Goal: Task Accomplishment & Management: Manage account settings

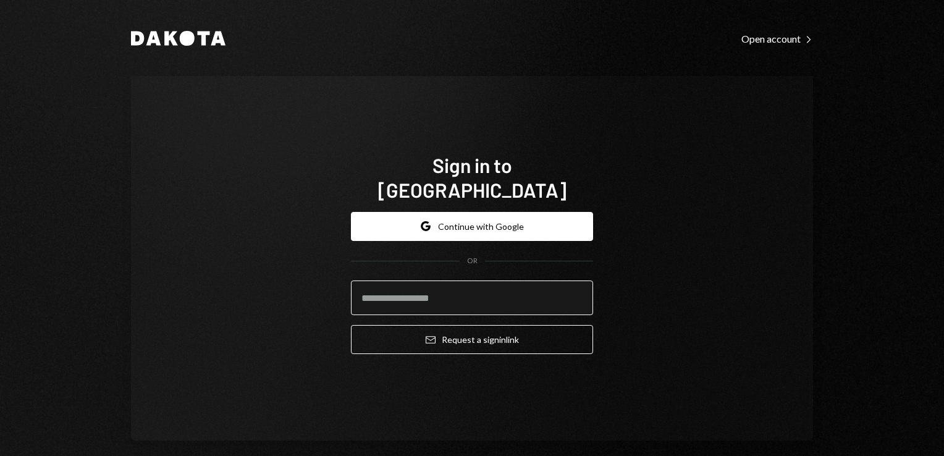
click at [436, 280] on input "email" at bounding box center [472, 297] width 242 height 35
type input "**********"
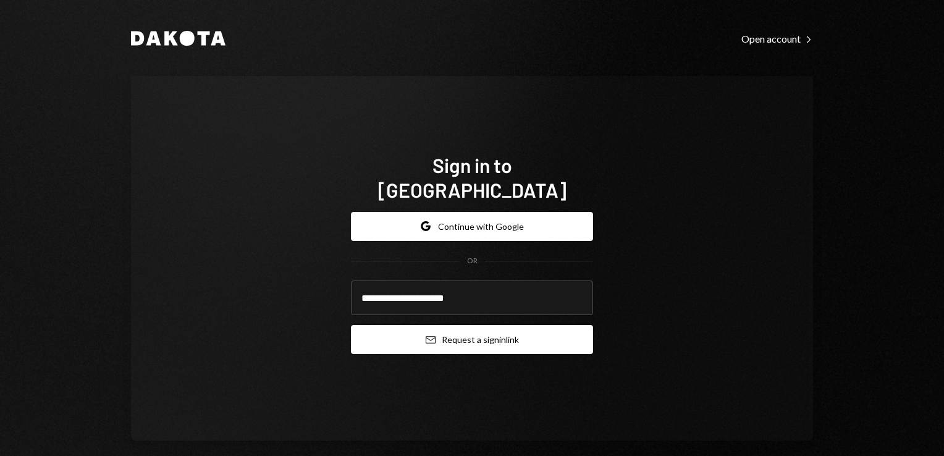
click at [459, 334] on button "Email Request a sign in link" at bounding box center [472, 339] width 242 height 29
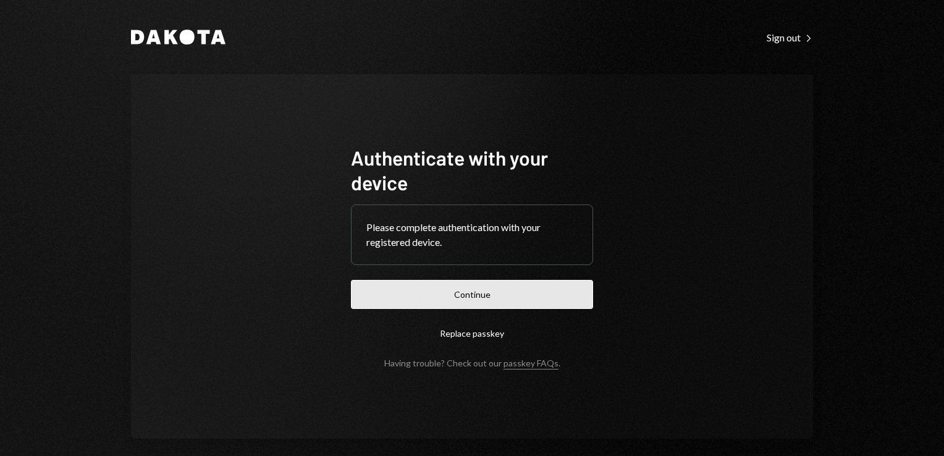
click at [450, 299] on button "Continue" at bounding box center [472, 294] width 242 height 29
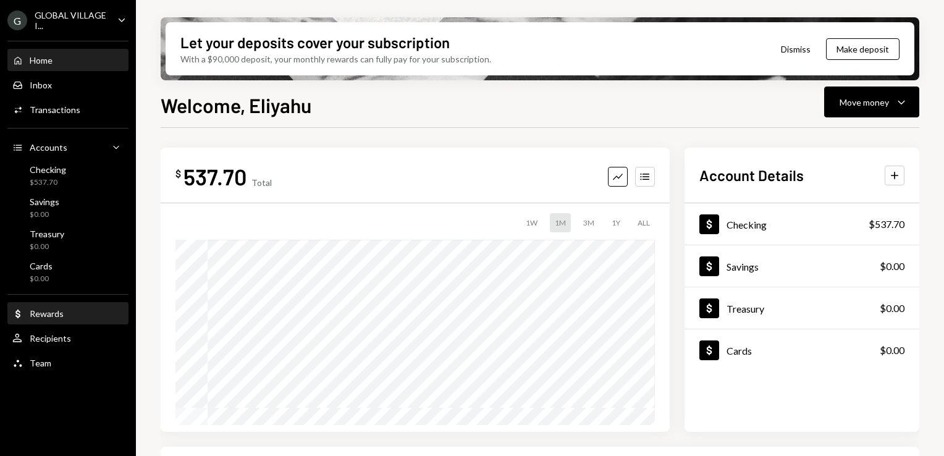
click at [62, 322] on div "Dollar Rewards" at bounding box center [67, 313] width 111 height 21
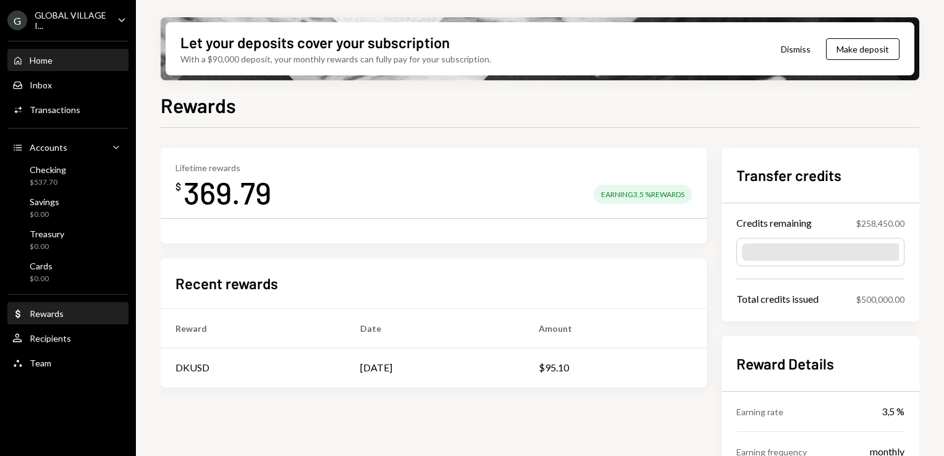
click at [10, 66] on link "Home Home" at bounding box center [67, 60] width 121 height 22
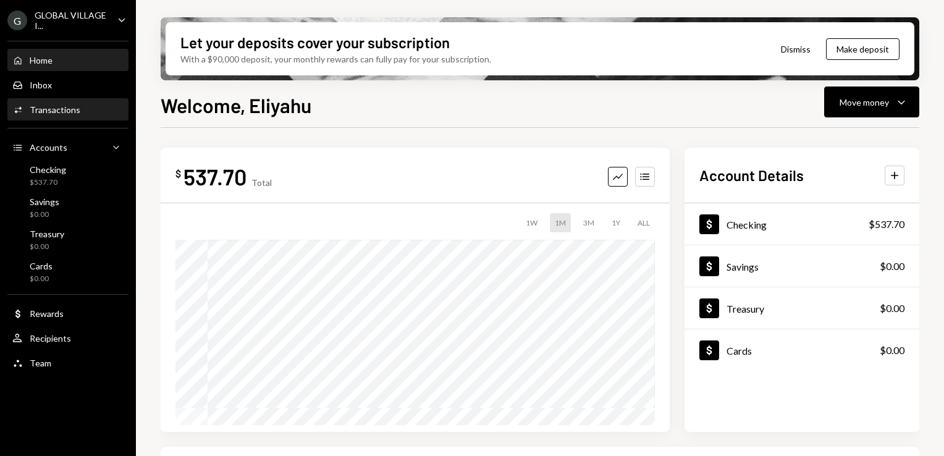
click at [62, 111] on div "Transactions" at bounding box center [55, 109] width 51 height 10
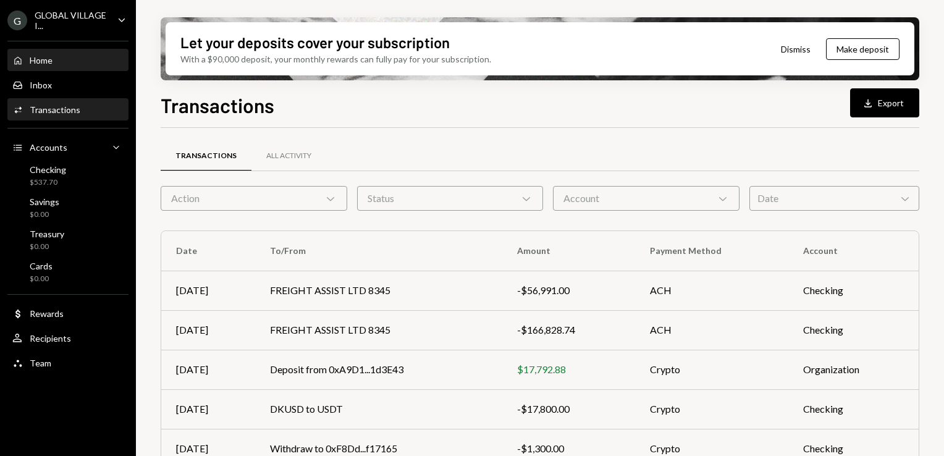
click at [48, 63] on div "Home" at bounding box center [41, 60] width 23 height 10
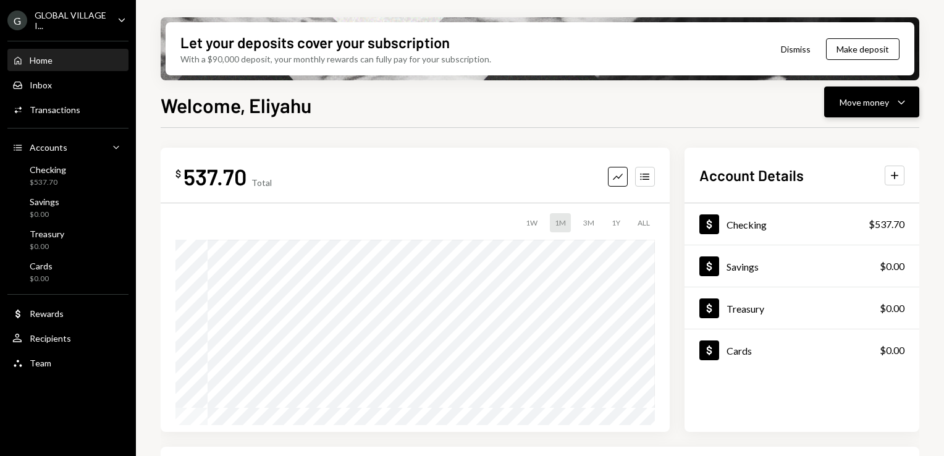
click at [897, 106] on icon "Caret Down" at bounding box center [901, 101] width 15 height 15
click at [828, 133] on div "Send" at bounding box center [861, 139] width 90 height 13
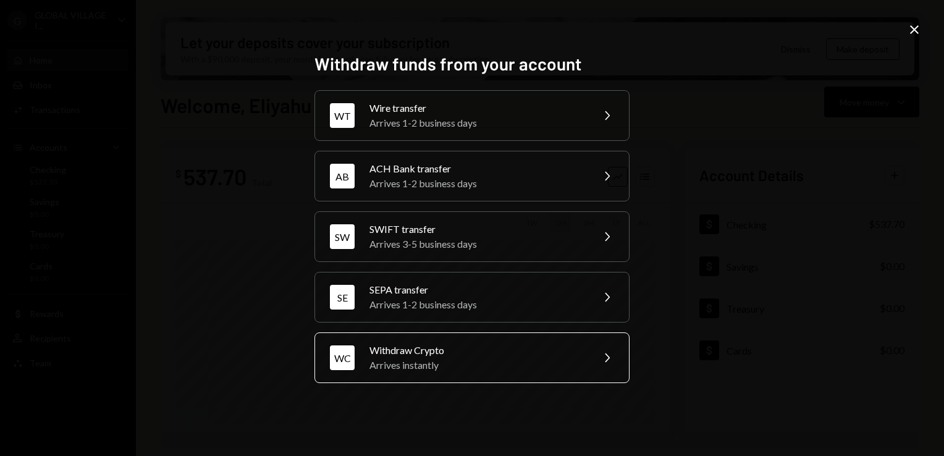
click at [376, 362] on div "Arrives instantly" at bounding box center [476, 365] width 215 height 15
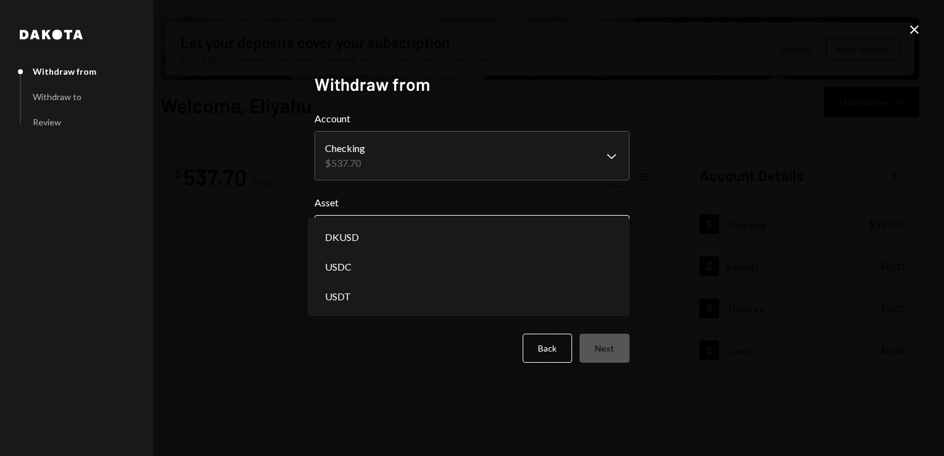
click at [529, 231] on body "G GLOBAL VILLAGE I... Caret Down Home Home Inbox Inbox Activities Transactions …" at bounding box center [472, 228] width 944 height 456
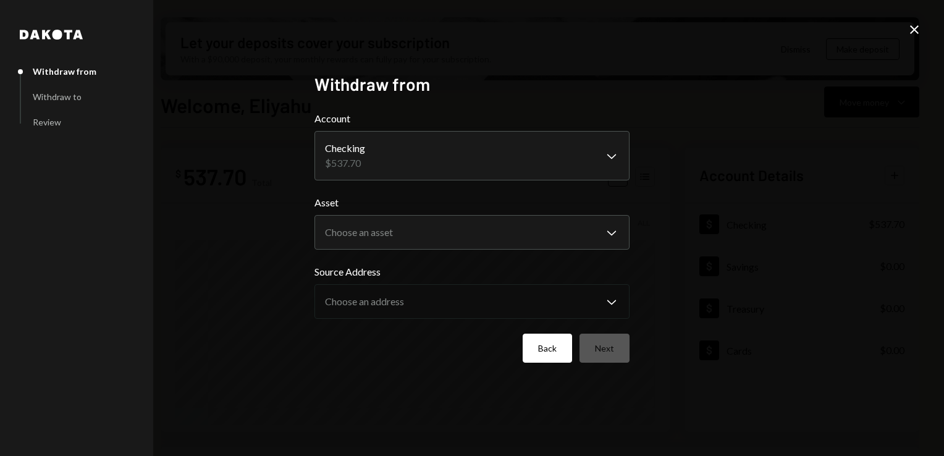
click at [558, 351] on button "Back" at bounding box center [546, 348] width 49 height 29
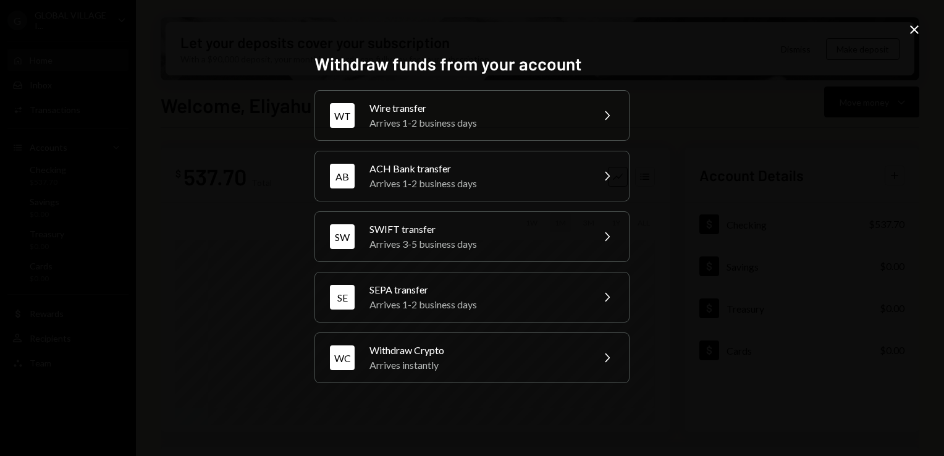
click at [913, 31] on icon at bounding box center [914, 29] width 9 height 9
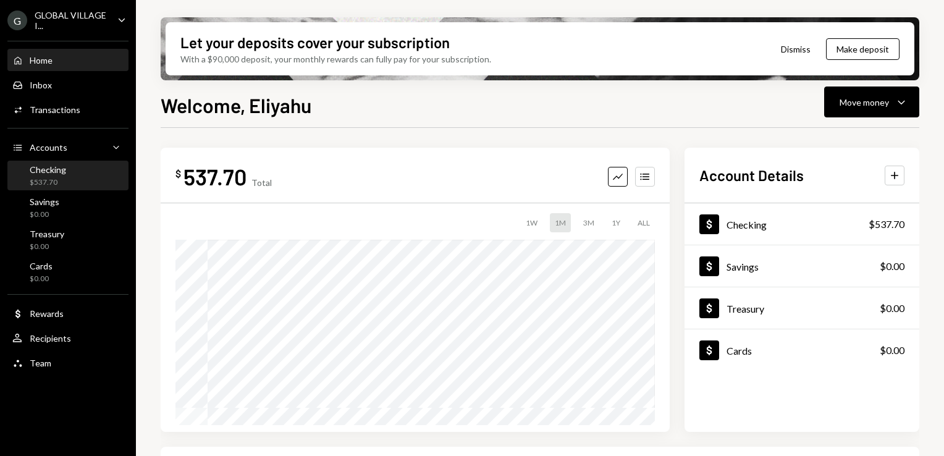
click at [48, 187] on div "$537.70" at bounding box center [48, 182] width 36 height 10
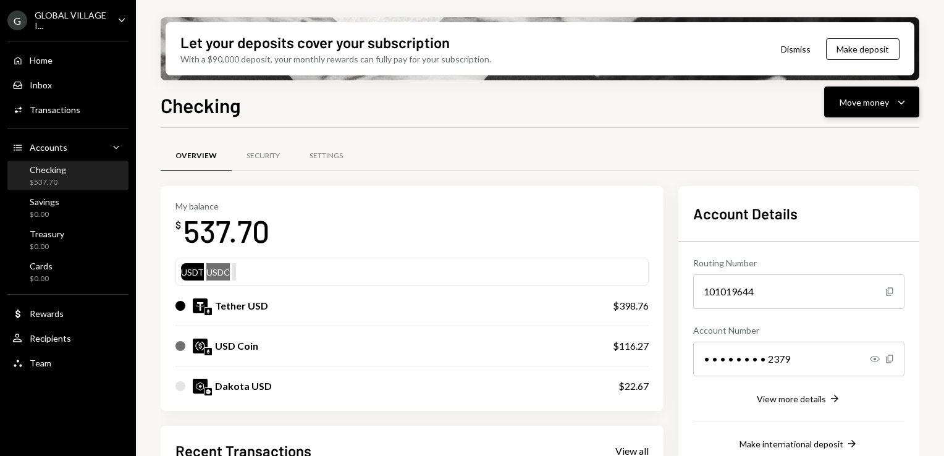
click at [887, 105] on div "Move money" at bounding box center [863, 102] width 49 height 13
click at [825, 167] on div "Transfer" at bounding box center [861, 167] width 90 height 13
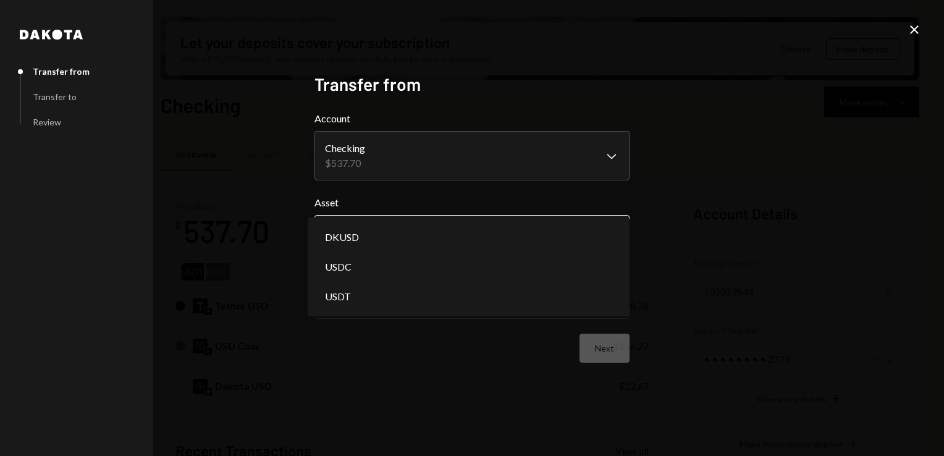
click at [610, 230] on body "G GLOBAL VILLAGE I... Caret Down Home Home Inbox Inbox Activities Transactions …" at bounding box center [472, 228] width 944 height 456
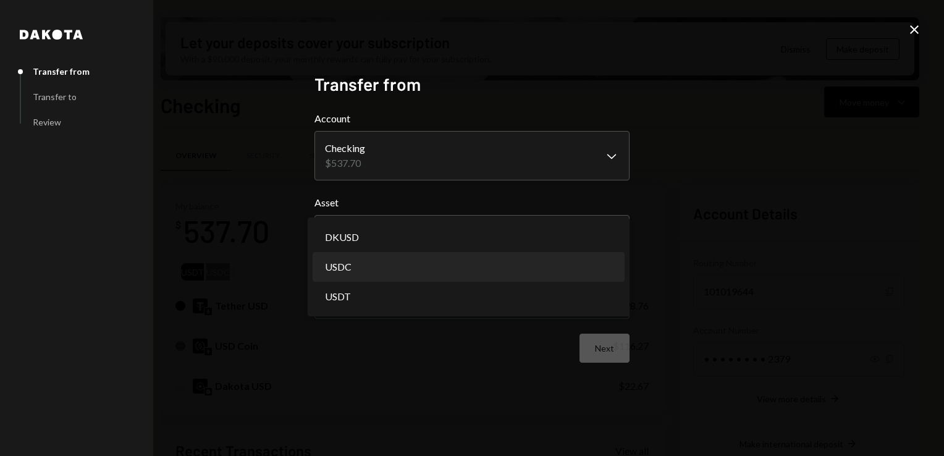
select select "****"
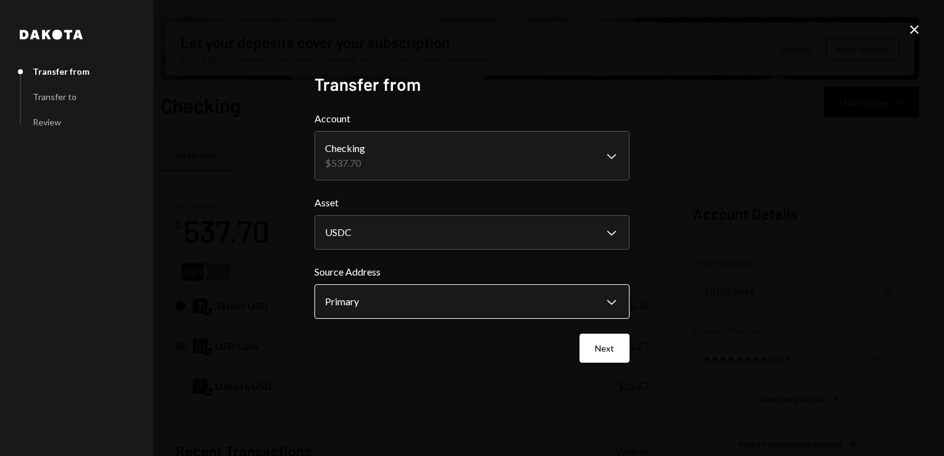
click at [604, 299] on body "G GLOBAL VILLAGE I... Caret Down Home Home Inbox Inbox Activities Transactions …" at bounding box center [472, 228] width 944 height 456
click at [619, 345] on button "Next" at bounding box center [604, 348] width 50 height 29
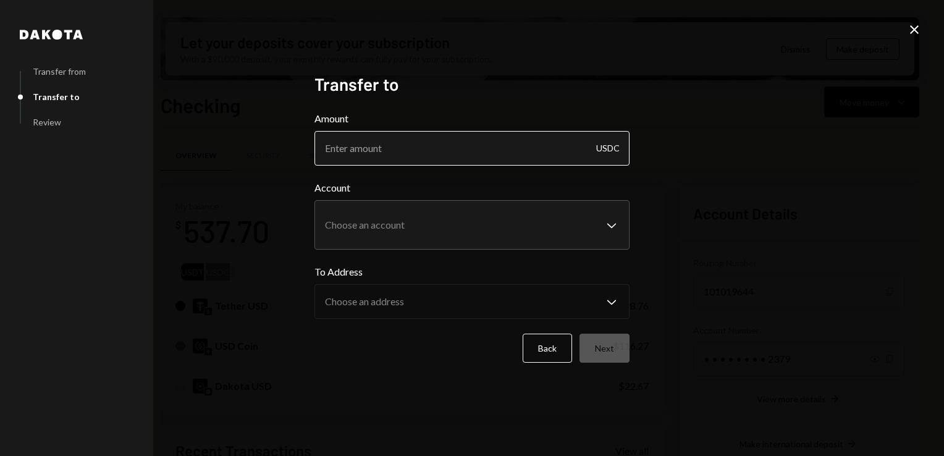
click at [400, 140] on input "Amount" at bounding box center [471, 148] width 315 height 35
click at [551, 348] on button "Back" at bounding box center [546, 348] width 49 height 29
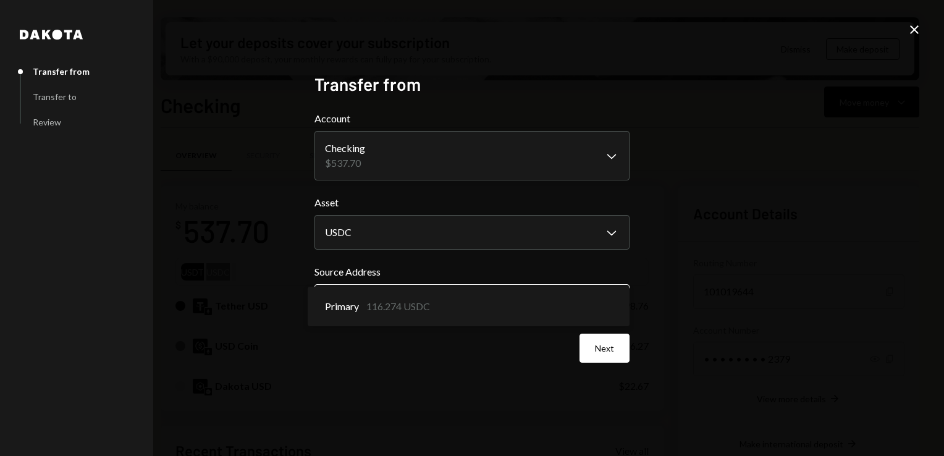
click at [598, 308] on body "G GLOBAL VILLAGE I... Caret Down Home Home Inbox Inbox Activities Transactions …" at bounding box center [472, 228] width 944 height 456
click at [611, 347] on button "Next" at bounding box center [604, 348] width 50 height 29
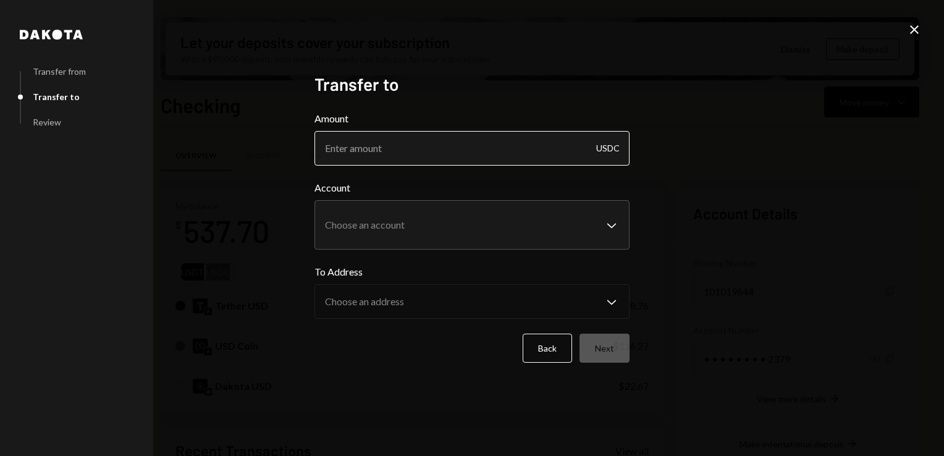
click at [393, 143] on input "Amount" at bounding box center [471, 148] width 315 height 35
type input "116.274"
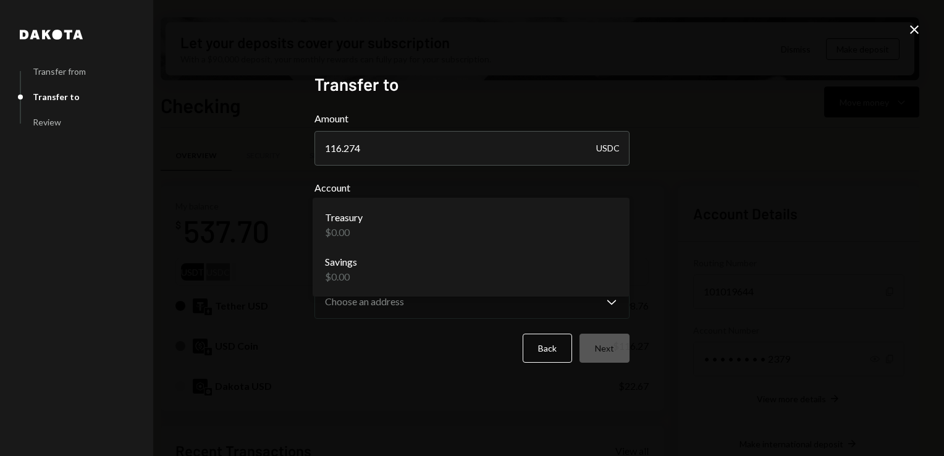
click at [618, 228] on body "G GLOBAL VILLAGE I... Caret Down Home Home Inbox Inbox Activities Transactions …" at bounding box center [472, 228] width 944 height 456
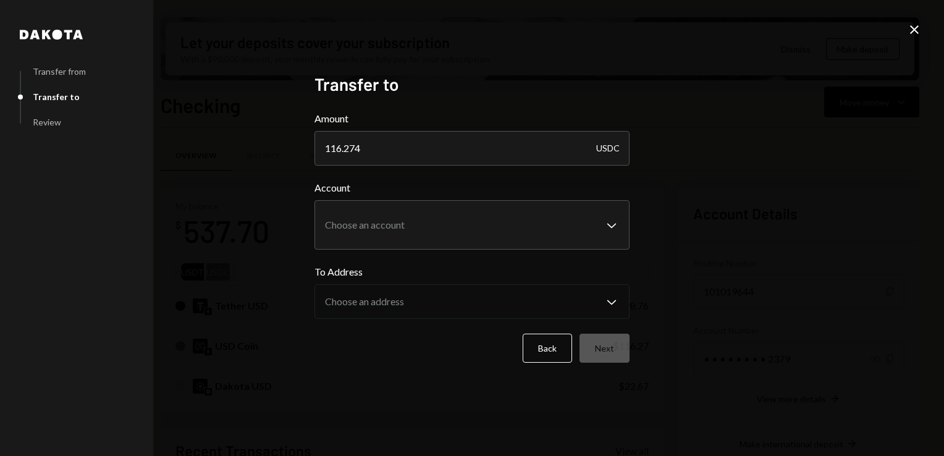
click at [687, 250] on div "**********" at bounding box center [472, 228] width 944 height 456
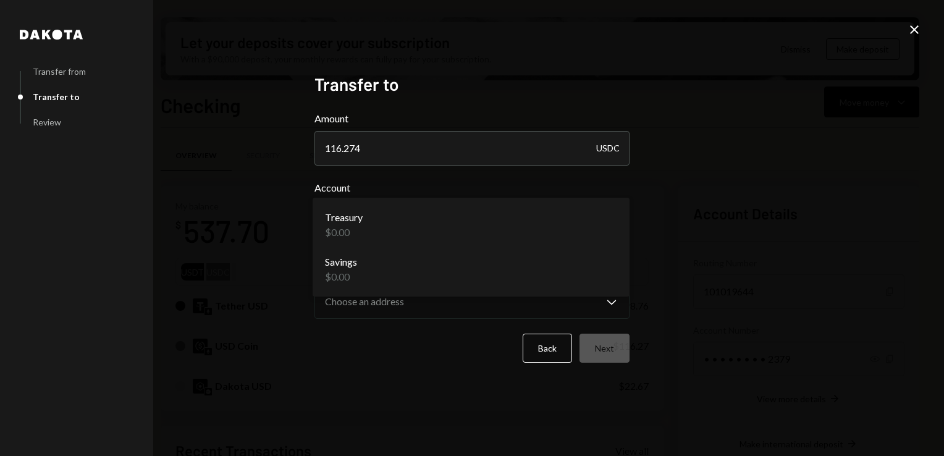
click at [584, 214] on body "G GLOBAL VILLAGE I... Caret Down Home Home Inbox Inbox Activities Transactions …" at bounding box center [472, 228] width 944 height 456
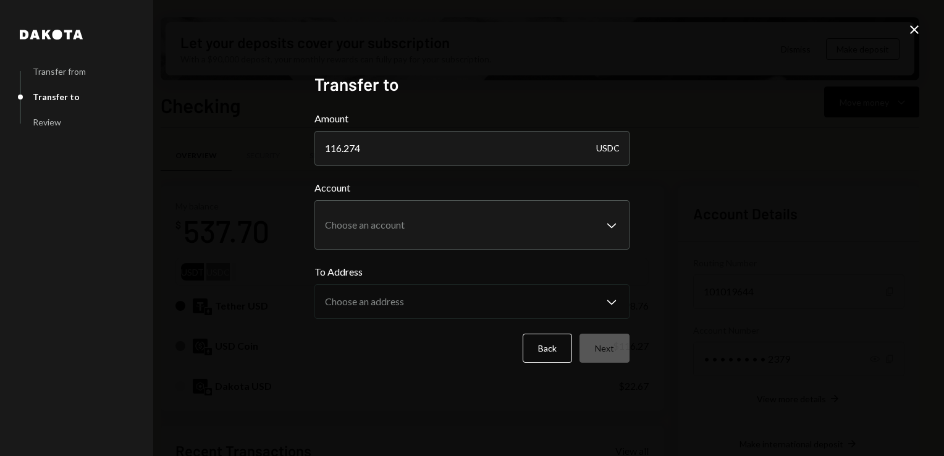
click at [759, 187] on div "**********" at bounding box center [472, 228] width 944 height 456
click at [563, 355] on button "Back" at bounding box center [546, 348] width 49 height 29
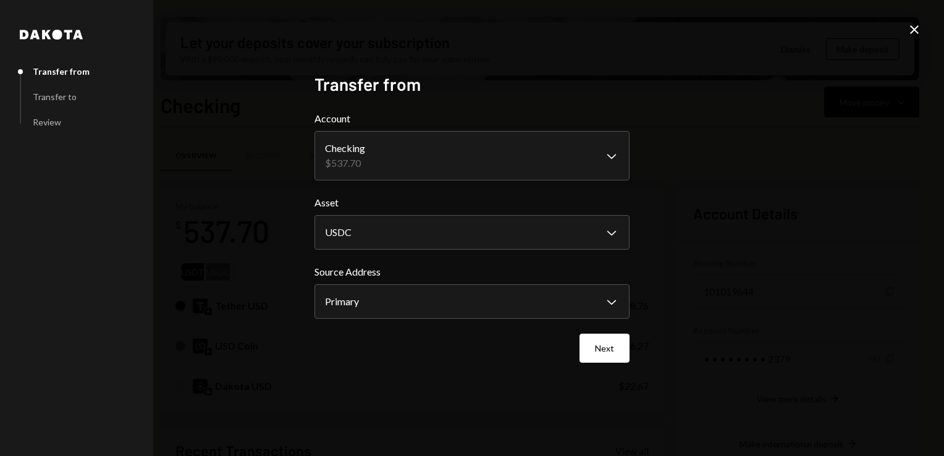
click at [915, 28] on icon at bounding box center [914, 29] width 9 height 9
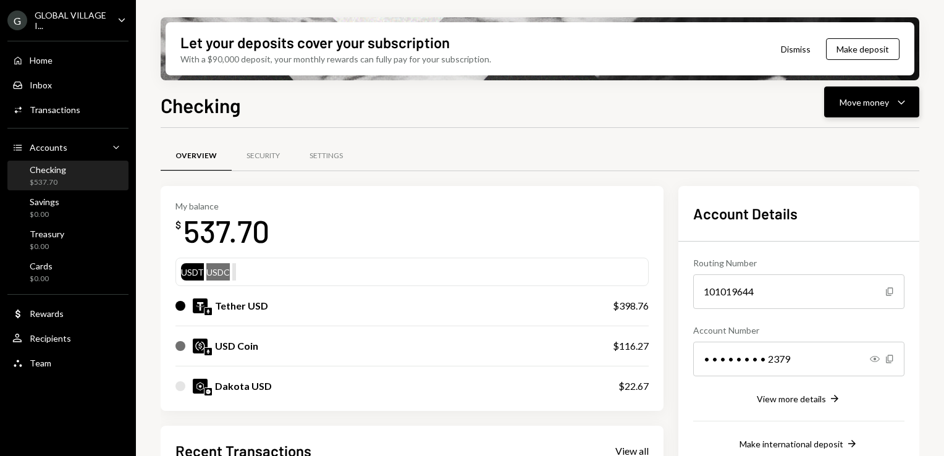
click at [883, 99] on div "Move money" at bounding box center [863, 102] width 49 height 13
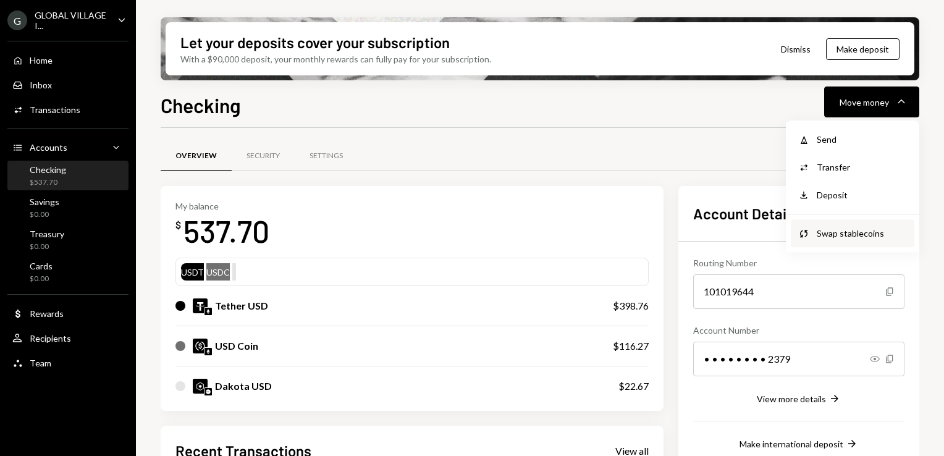
click at [828, 232] on div "Swap stablecoins" at bounding box center [861, 233] width 90 height 13
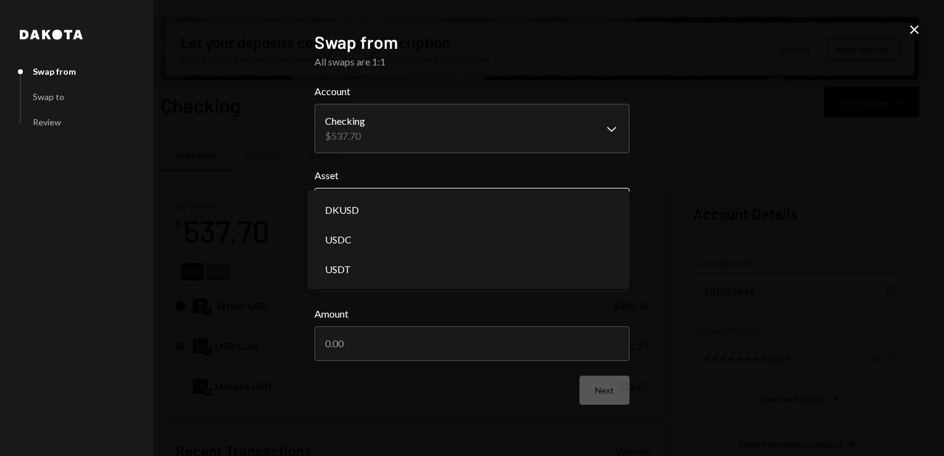
click at [587, 206] on body "G GLOBAL VILLAGE I... Caret Down Home Home Inbox Inbox Activities Transactions …" at bounding box center [472, 228] width 944 height 456
select select "****"
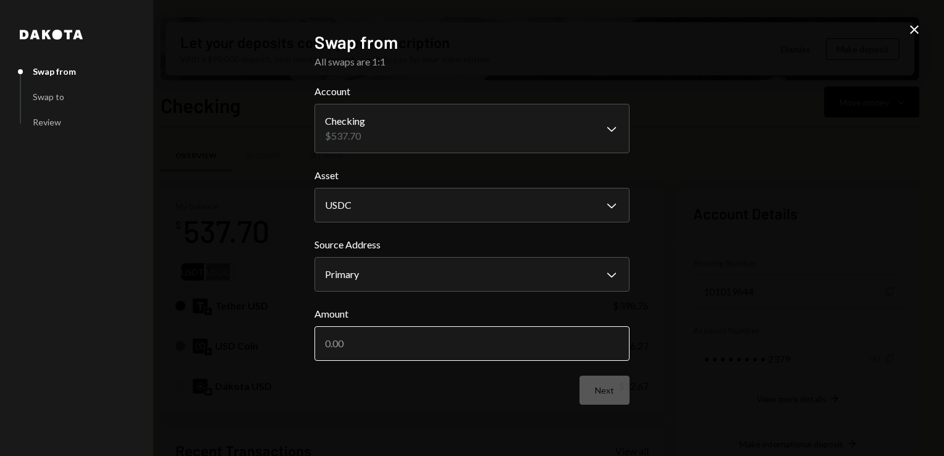
click at [402, 335] on input "Amount" at bounding box center [471, 343] width 315 height 35
click at [447, 273] on body "G GLOBAL VILLAGE I... Caret Down Home Home Inbox Inbox Activities Transactions …" at bounding box center [472, 228] width 944 height 456
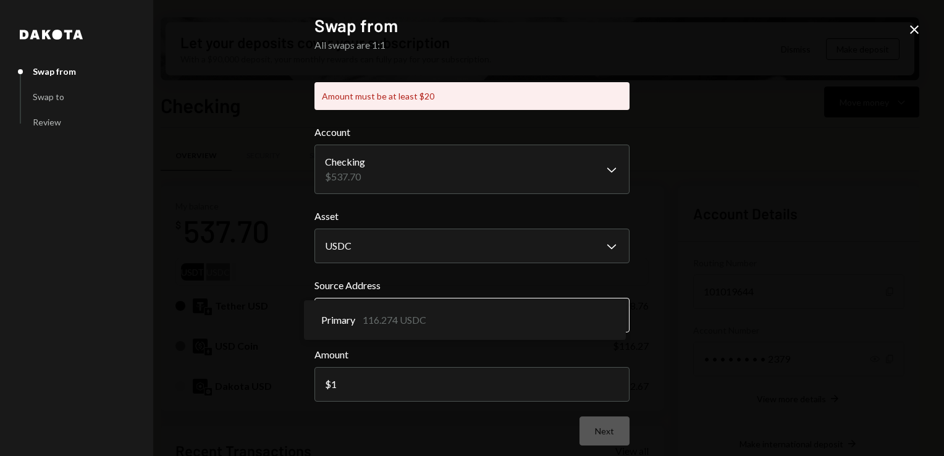
type input "16"
type input "6"
click at [353, 387] on input "6" at bounding box center [471, 384] width 315 height 35
type input "116.27"
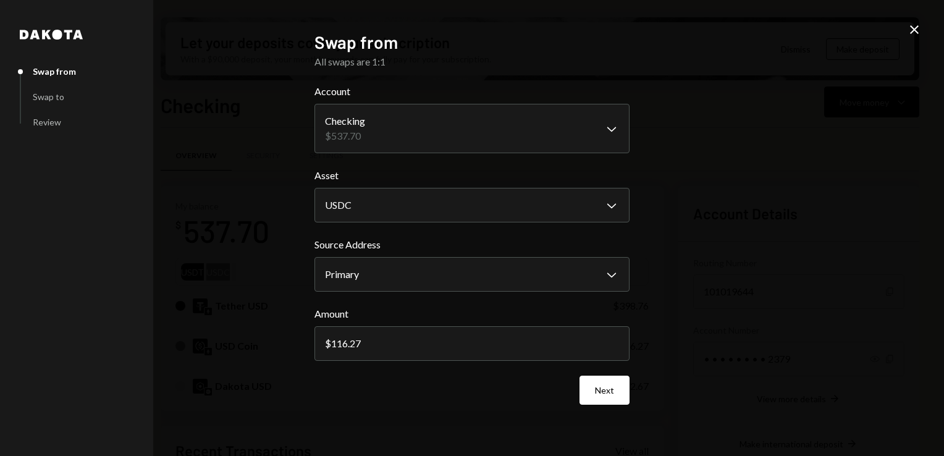
click at [722, 342] on div "**********" at bounding box center [472, 228] width 944 height 456
click at [614, 392] on button "Next" at bounding box center [604, 390] width 50 height 29
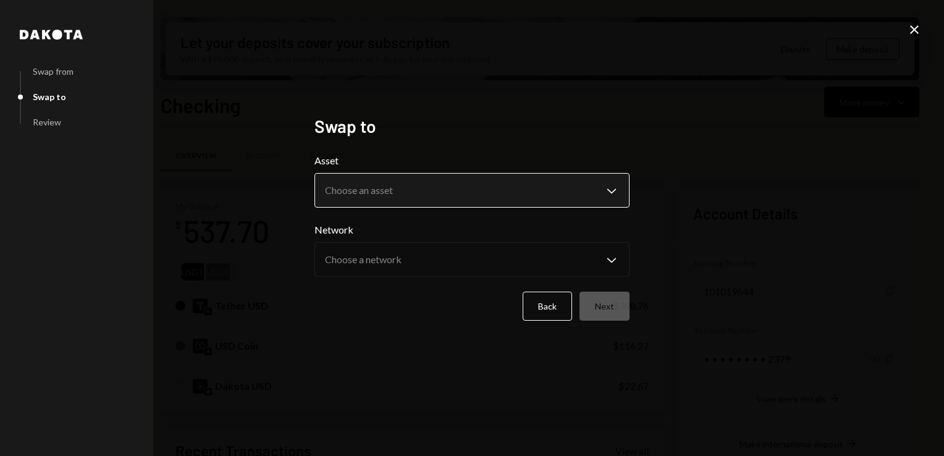
click at [615, 194] on body "G GLOBAL VILLAGE I... Caret Down Home Home Inbox Inbox Activities Transactions …" at bounding box center [472, 228] width 944 height 456
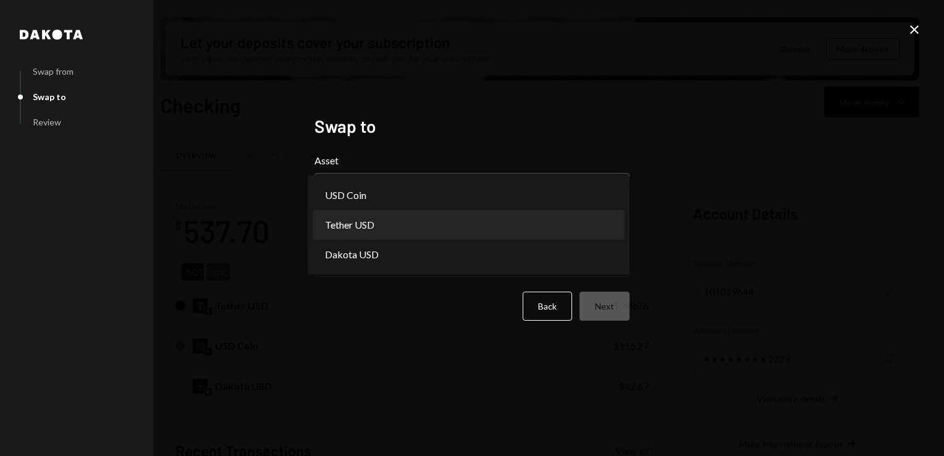
select select "****"
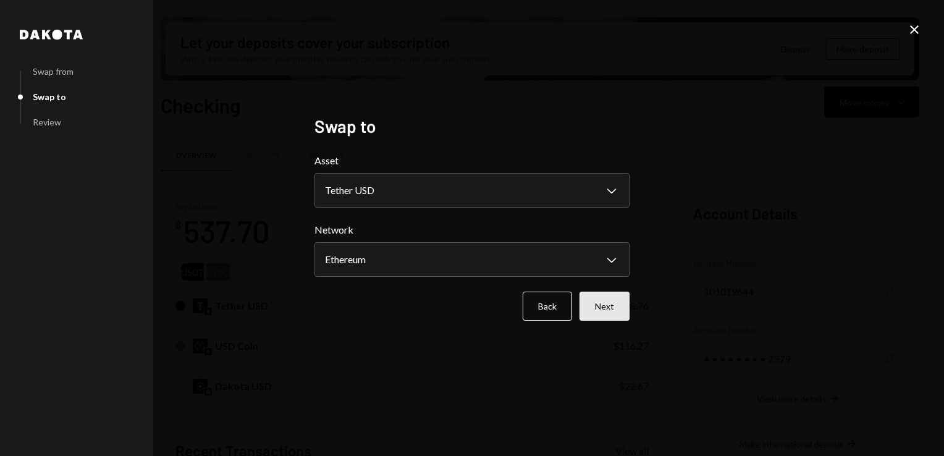
click at [615, 306] on button "Next" at bounding box center [604, 306] width 50 height 29
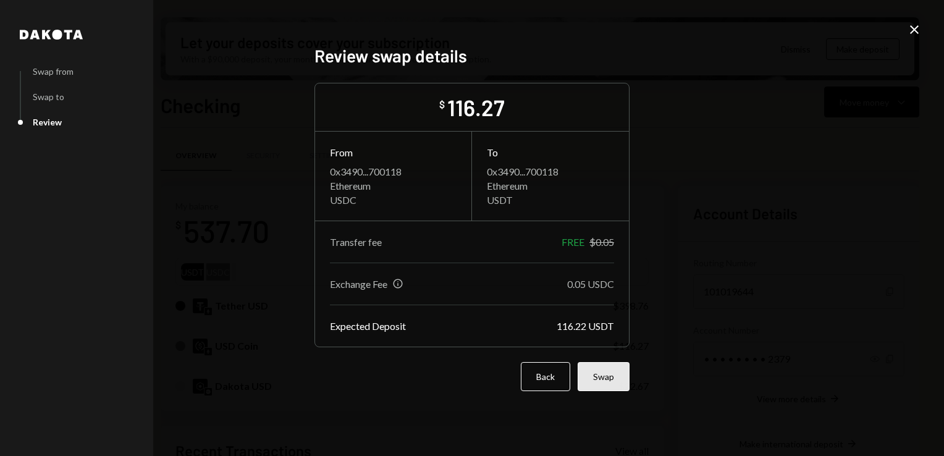
click at [598, 377] on button "Swap" at bounding box center [603, 376] width 52 height 29
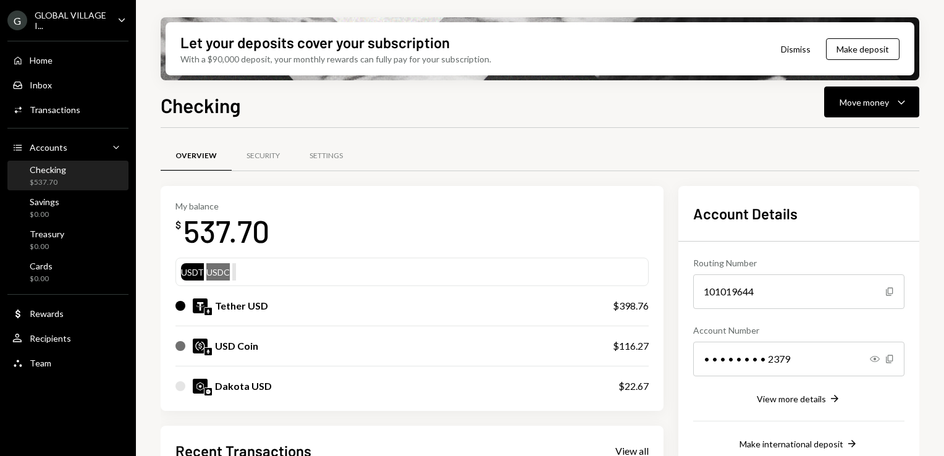
click at [56, 178] on div "$537.70" at bounding box center [48, 182] width 36 height 10
click at [56, 105] on div "Transactions" at bounding box center [55, 109] width 51 height 10
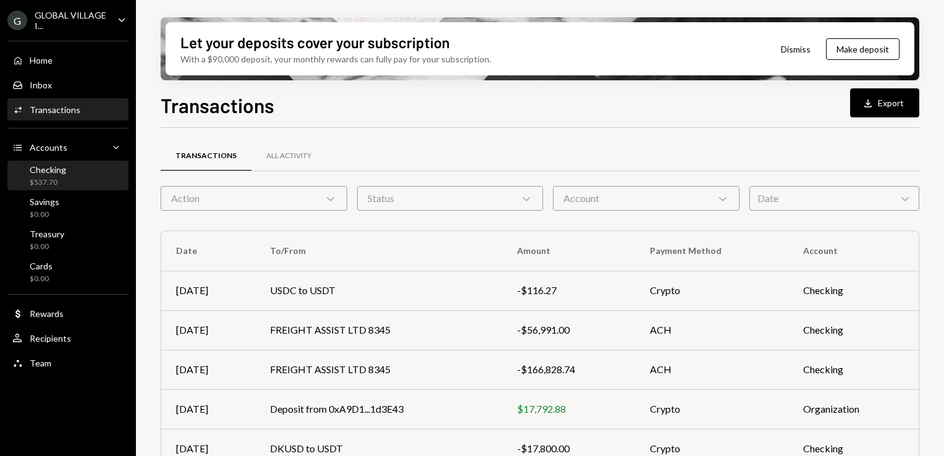
click at [61, 172] on div "Checking" at bounding box center [48, 169] width 36 height 10
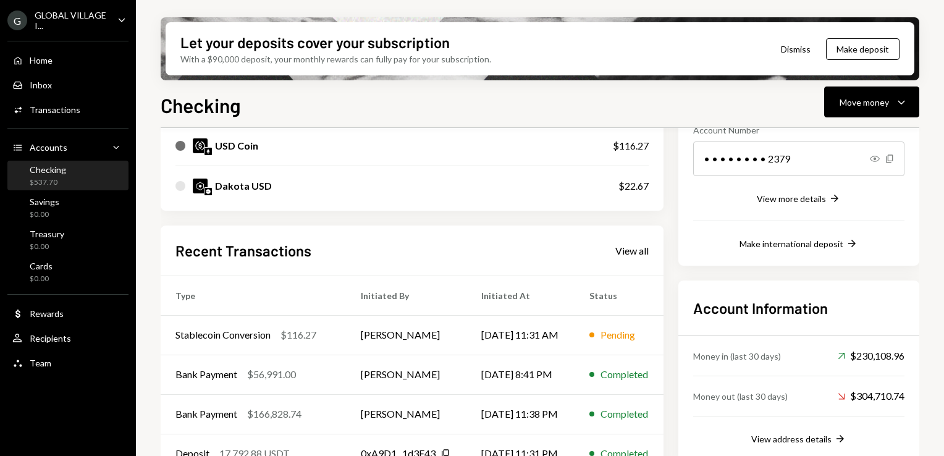
scroll to position [202, 0]
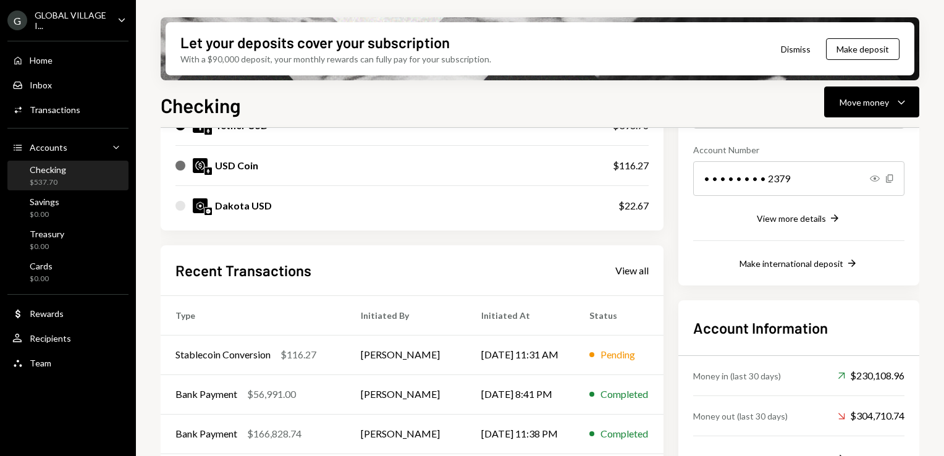
scroll to position [252, 0]
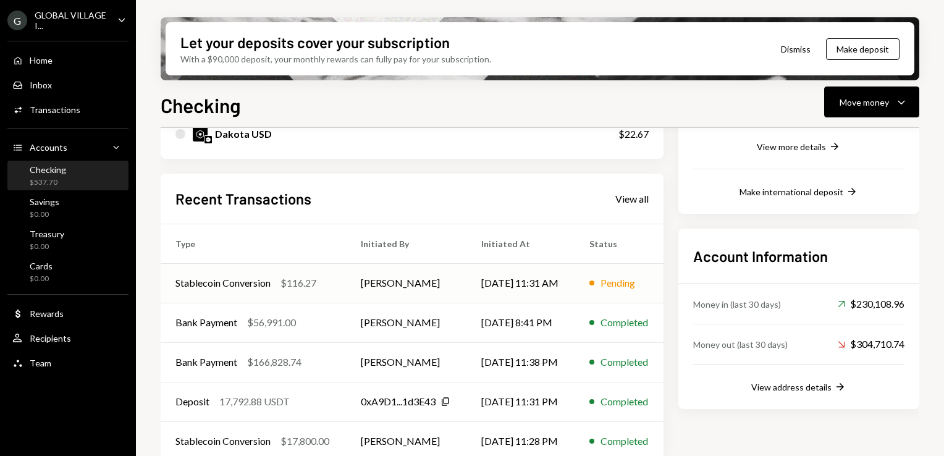
click at [348, 275] on td "[PERSON_NAME]" at bounding box center [406, 283] width 120 height 40
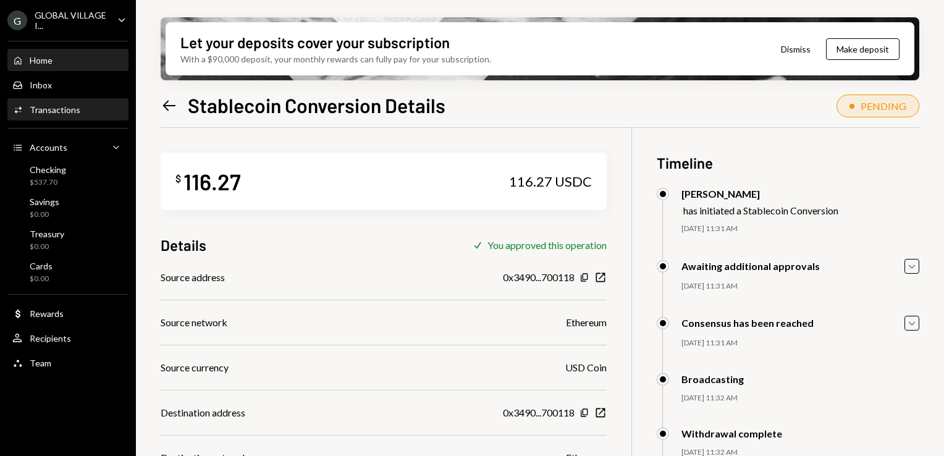
click at [56, 64] on div "Home Home" at bounding box center [67, 60] width 111 height 11
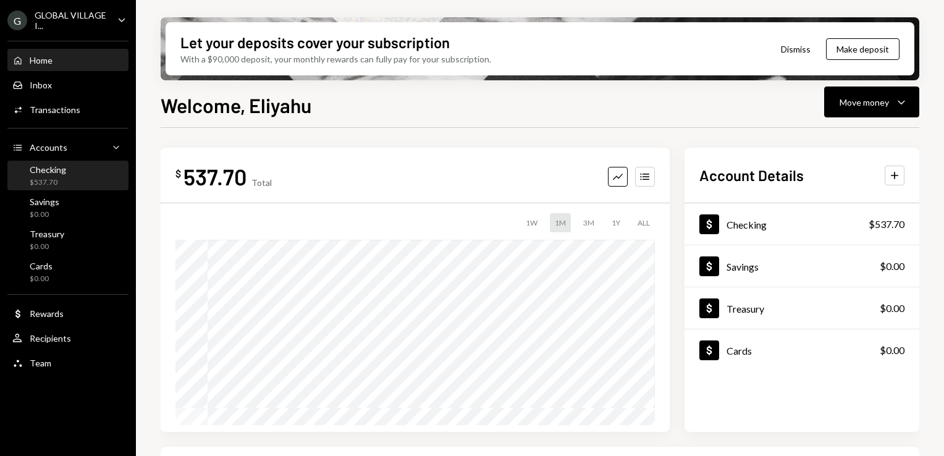
click at [52, 178] on div "$537.70" at bounding box center [48, 182] width 36 height 10
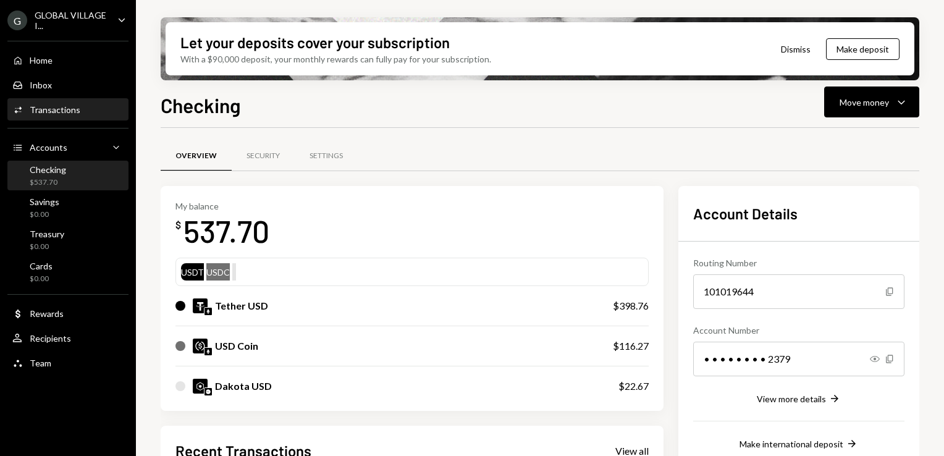
click at [71, 110] on div "Transactions" at bounding box center [55, 109] width 51 height 10
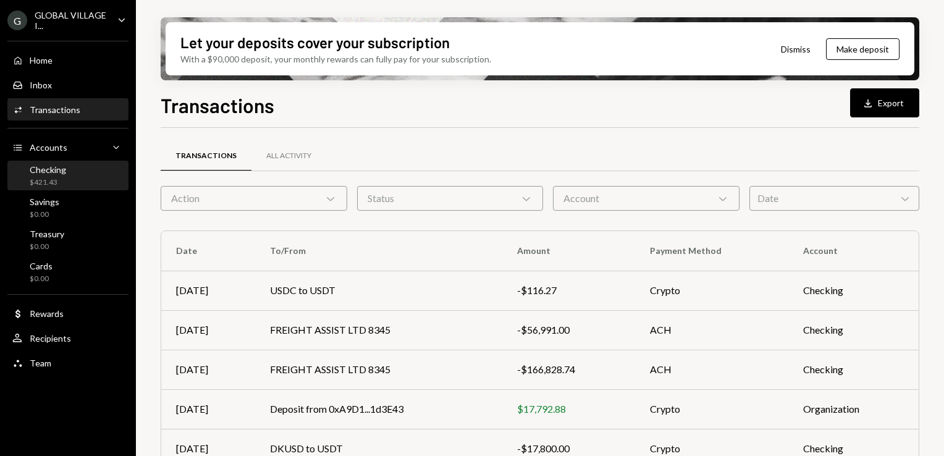
click at [59, 179] on div "$421.43" at bounding box center [48, 182] width 36 height 10
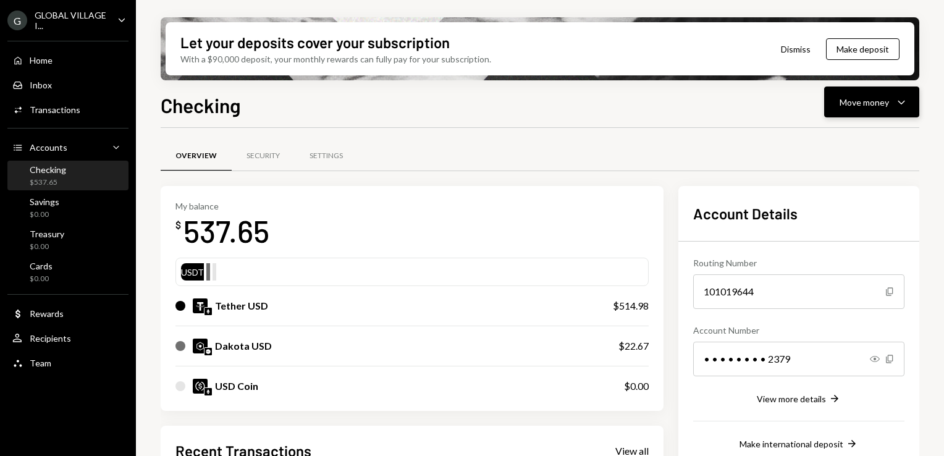
click at [885, 98] on div "Move money" at bounding box center [863, 102] width 49 height 13
click at [840, 135] on div "Send" at bounding box center [861, 139] width 90 height 13
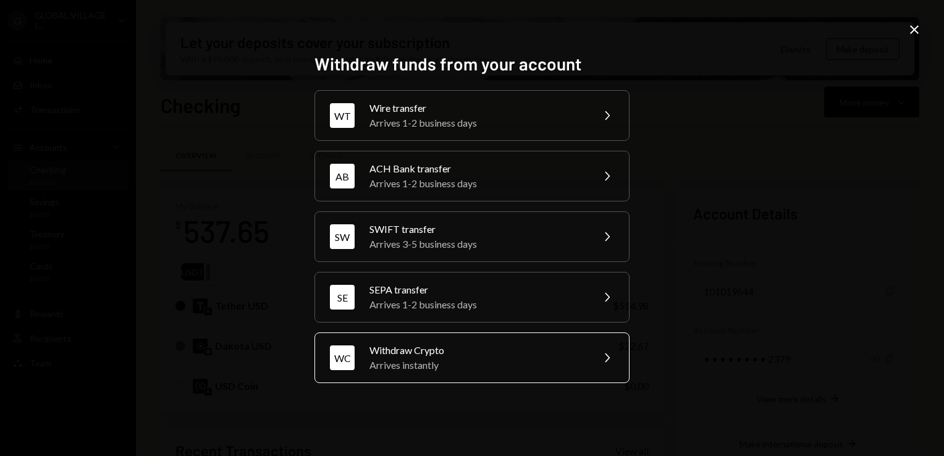
click at [465, 370] on div "Arrives instantly" at bounding box center [476, 365] width 215 height 15
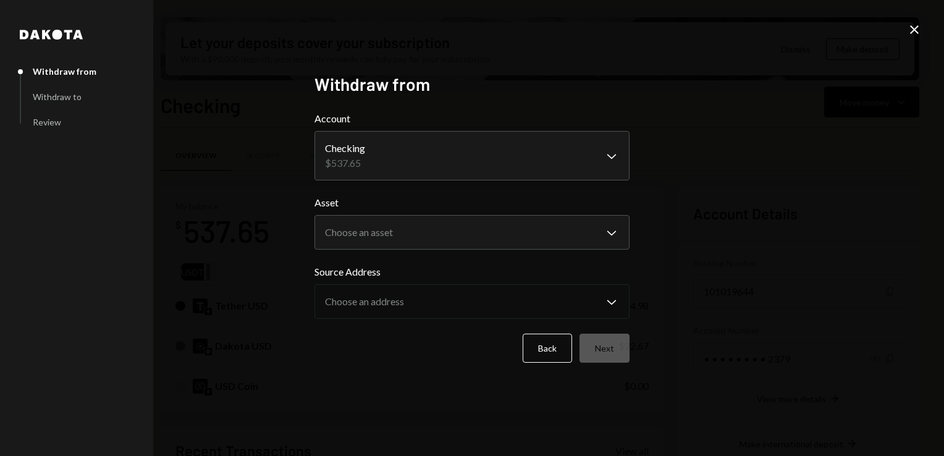
click at [606, 157] on body "G GLOBAL VILLAGE I... Caret Down Home Home Inbox Inbox Activities Transactions …" at bounding box center [472, 228] width 944 height 456
click at [444, 240] on body "G GLOBAL VILLAGE I... Caret Down Home Home Inbox Inbox Activities Transactions …" at bounding box center [472, 228] width 944 height 456
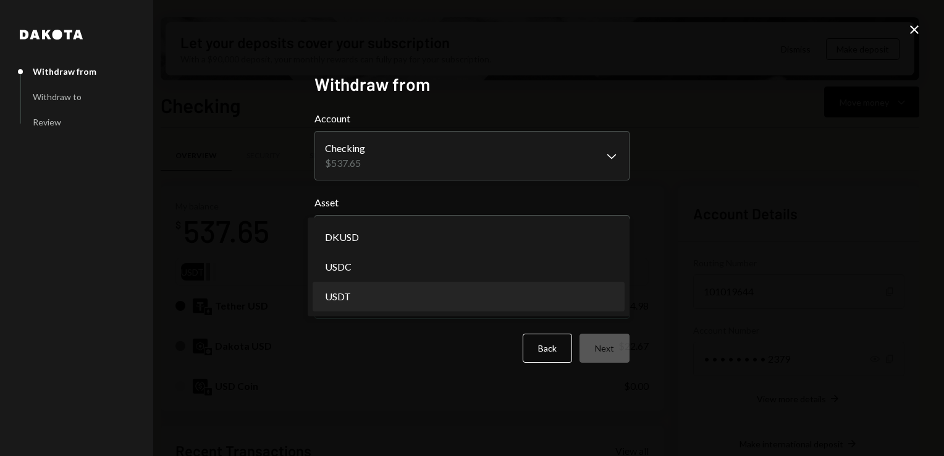
select select "****"
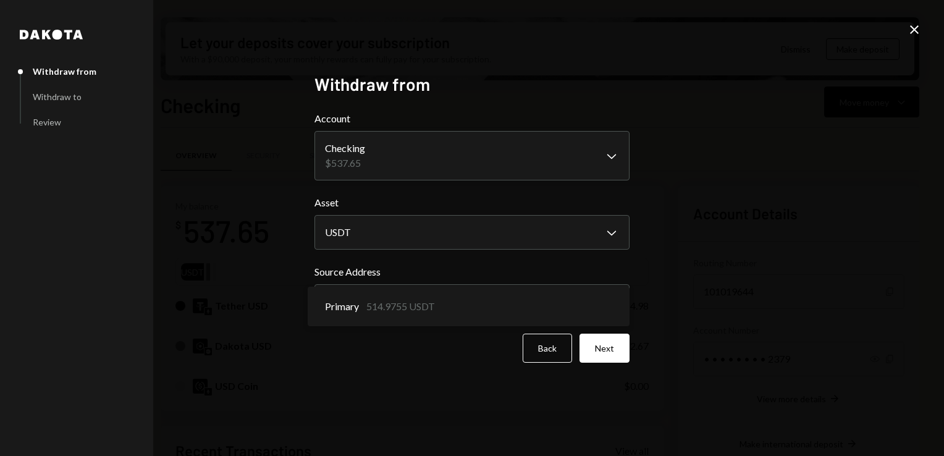
click at [348, 303] on body "G GLOBAL VILLAGE I... Caret Down Home Home Inbox Inbox Activities Transactions …" at bounding box center [472, 228] width 944 height 456
click at [599, 342] on button "Next" at bounding box center [604, 348] width 50 height 29
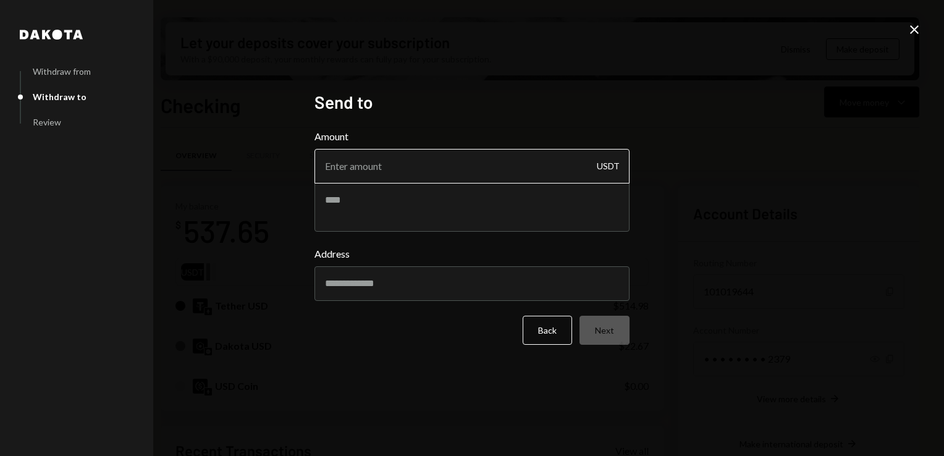
click at [420, 170] on input "Amount" at bounding box center [471, 166] width 315 height 35
type input "500"
click at [330, 348] on div "Send to Amount 500 USDT Address Back Next" at bounding box center [471, 227] width 315 height 273
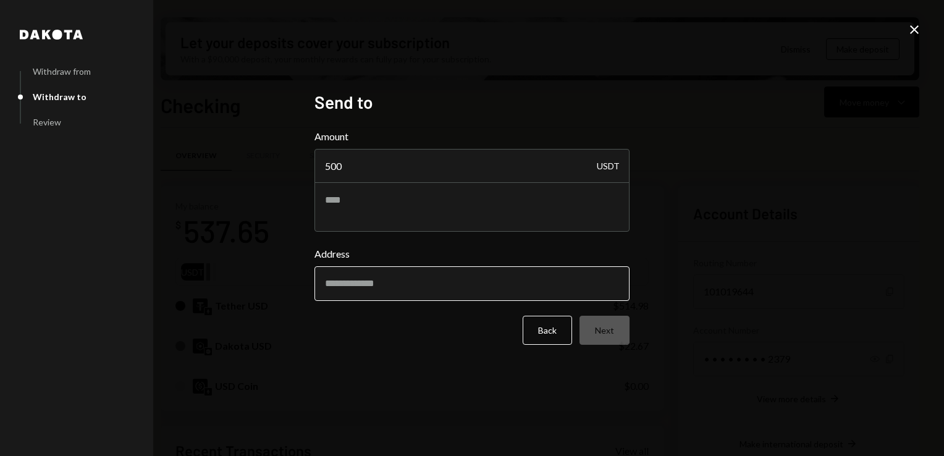
click at [364, 290] on input "Address" at bounding box center [471, 283] width 315 height 35
click at [687, 85] on div "Dakota Withdraw from Withdraw to Review Send to Amount 500 USDT Address Back Ne…" at bounding box center [472, 228] width 944 height 456
click at [378, 285] on input "Address" at bounding box center [471, 283] width 315 height 35
type input "**********"
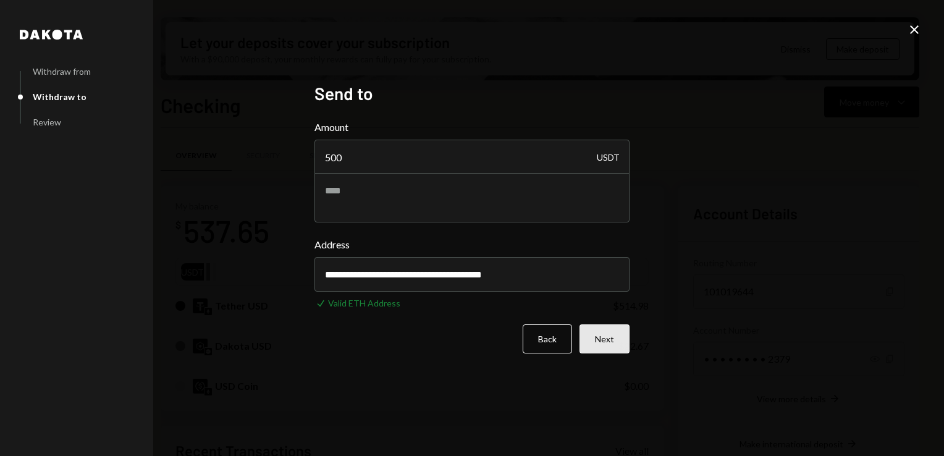
click at [606, 343] on button "Next" at bounding box center [604, 338] width 50 height 29
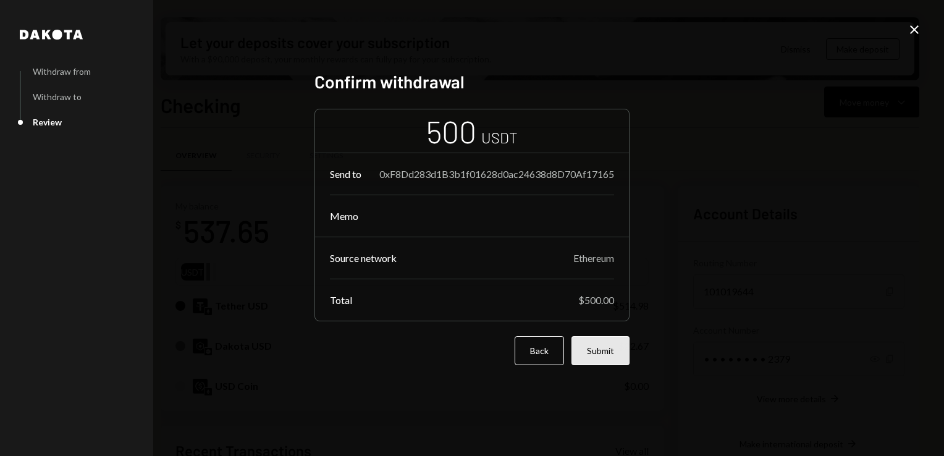
click at [591, 360] on button "Submit" at bounding box center [600, 350] width 58 height 29
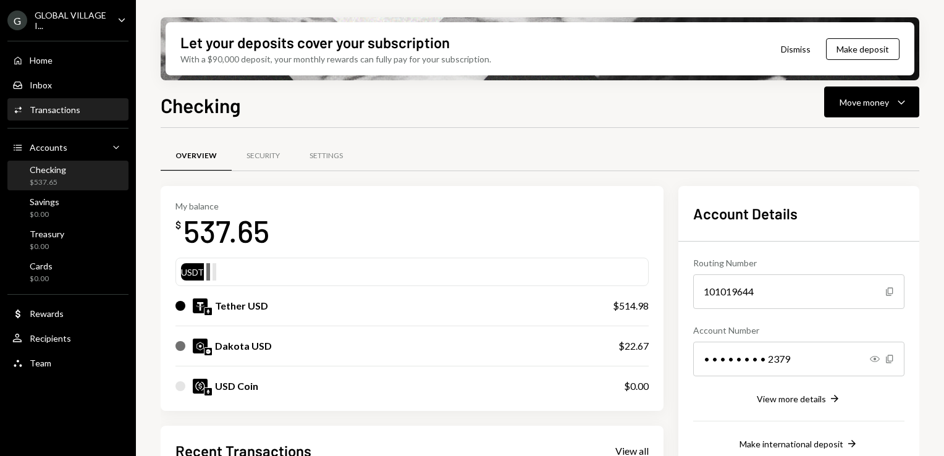
click at [33, 110] on div "Transactions" at bounding box center [55, 109] width 51 height 10
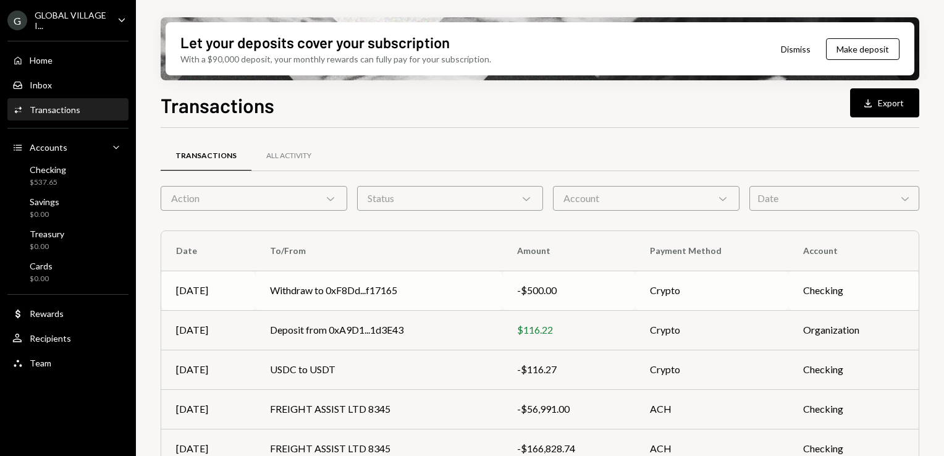
click at [359, 280] on td "Withdraw to 0xF8Dd...f17165" at bounding box center [378, 291] width 247 height 40
